Goal: Task Accomplishment & Management: Manage account settings

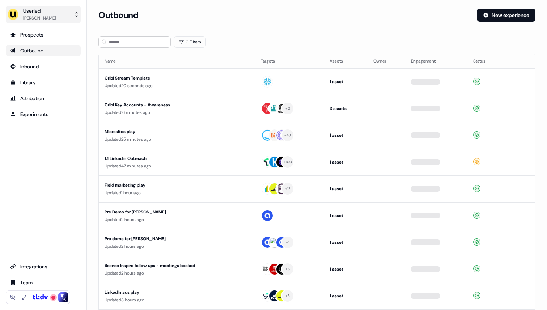
click at [42, 17] on div "Ryan Hennessy" at bounding box center [39, 17] width 33 height 7
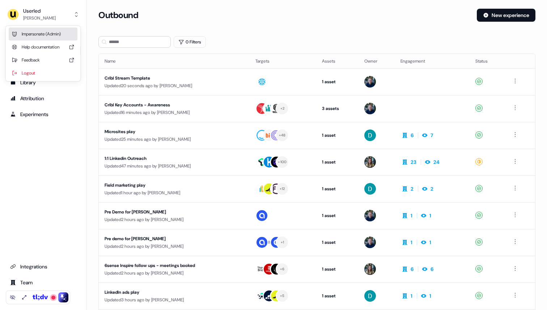
click at [40, 34] on div "Impersonate (Admin)" at bounding box center [43, 34] width 69 height 13
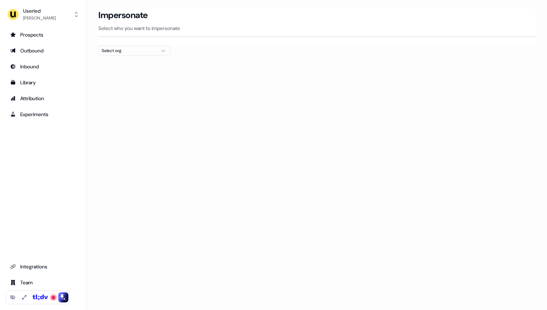
click at [119, 54] on button "Select org" at bounding box center [134, 51] width 72 height 10
type input "***"
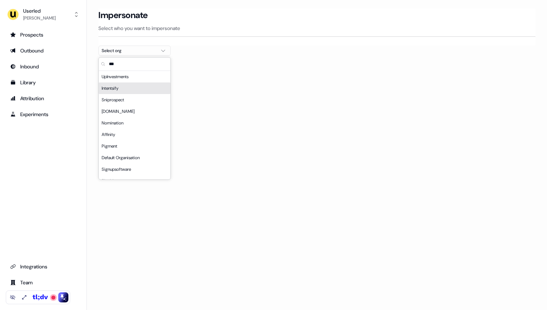
click at [125, 88] on div "Intentsify" at bounding box center [135, 89] width 72 height 12
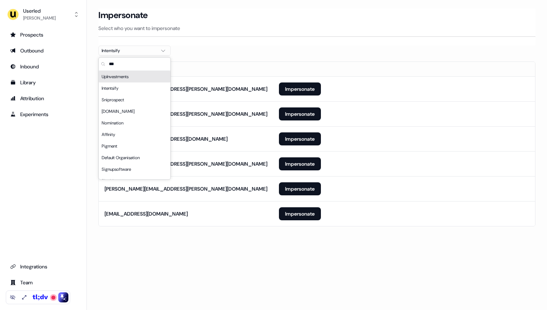
click at [215, 59] on div at bounding box center [316, 59] width 437 height 6
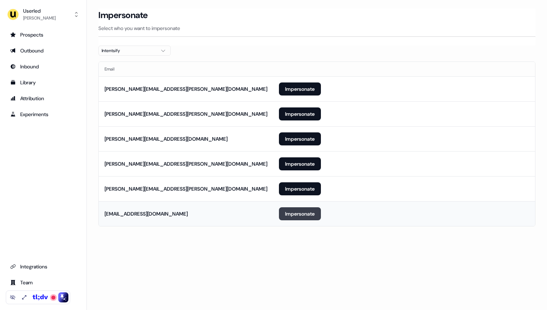
click at [296, 215] on button "Impersonate" at bounding box center [300, 213] width 42 height 13
